Goal: Information Seeking & Learning: Find specific page/section

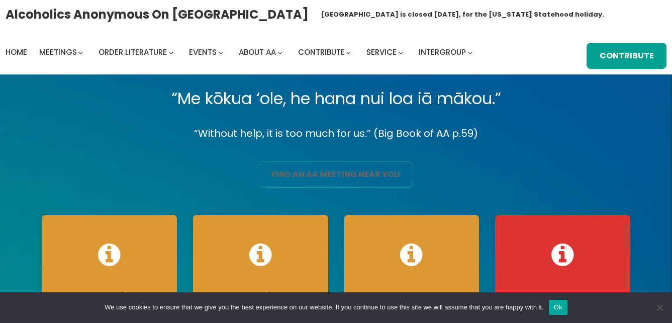
click at [309, 173] on link "find an aa meeting near you" at bounding box center [336, 174] width 154 height 26
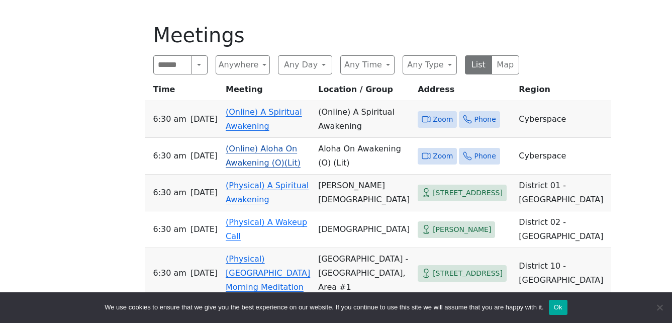
scroll to position [352, 0]
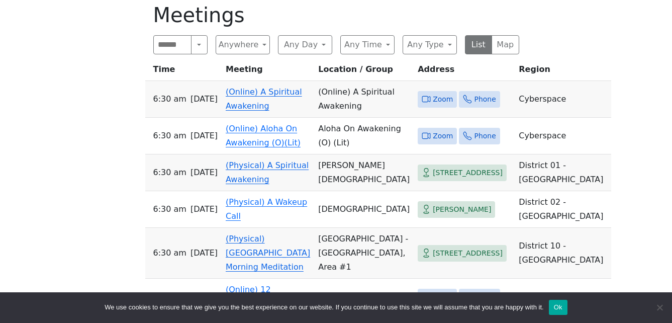
click at [284, 94] on link "(Online) A Spiritual Awakening" at bounding box center [264, 99] width 76 height 24
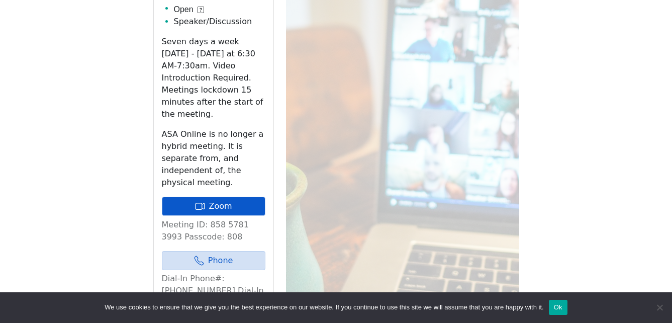
scroll to position [548, 0]
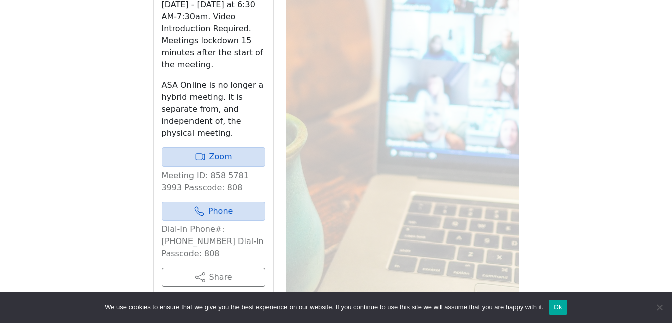
click at [247, 121] on div "Meeting Information [DATE] 6:30 AM – 7:30 AM HST Big Book Literature Online Ope…" at bounding box center [214, 89] width 120 height 465
click at [246, 147] on link "Zoom" at bounding box center [214, 156] width 104 height 19
